Goal: Task Accomplishment & Management: Manage account settings

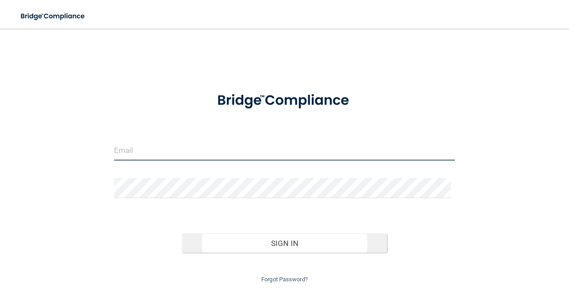
type input "[EMAIL_ADDRESS][DOMAIN_NAME]"
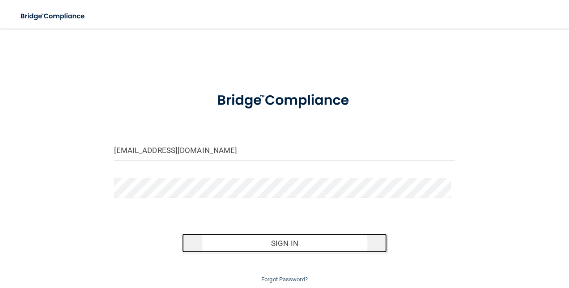
click at [249, 241] on button "Sign In" at bounding box center [284, 243] width 205 height 20
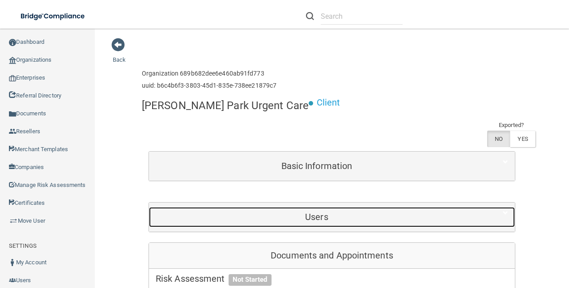
click at [305, 212] on h5 "Users" at bounding box center [317, 217] width 322 height 10
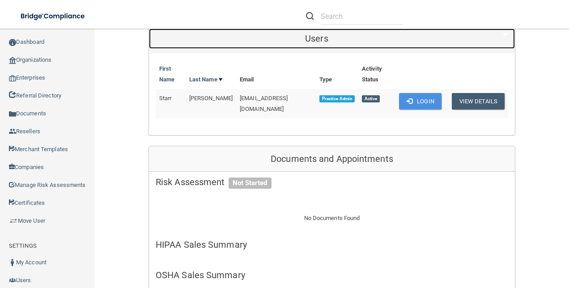
scroll to position [179, 0]
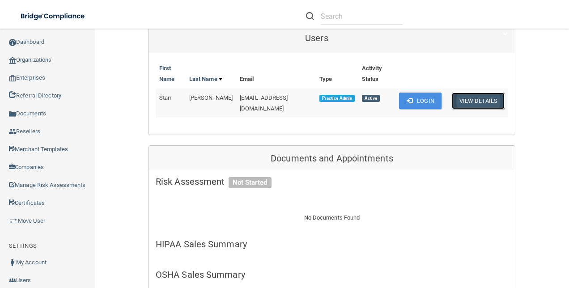
click at [466, 93] on button "View Details" at bounding box center [477, 101] width 53 height 17
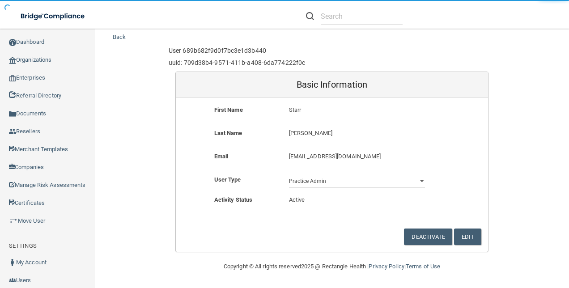
scroll to position [22, 0]
